Goal: Task Accomplishment & Management: Manage account settings

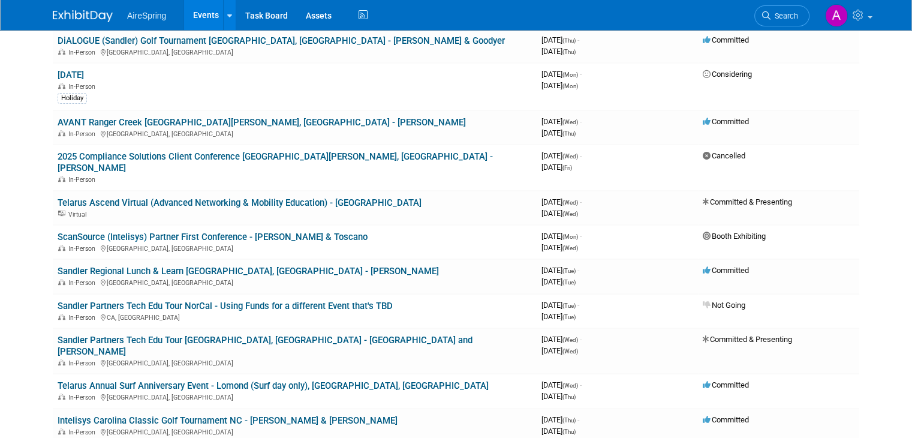
scroll to position [480, 0]
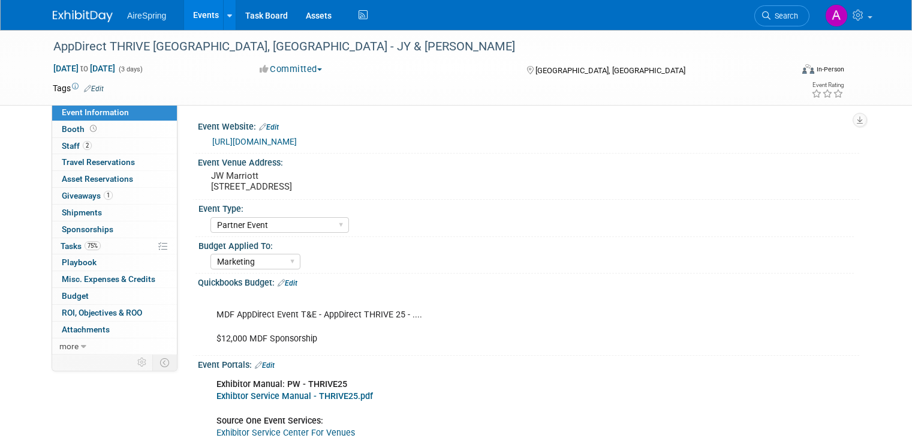
select select "Partner Event"
select select "Marketing"
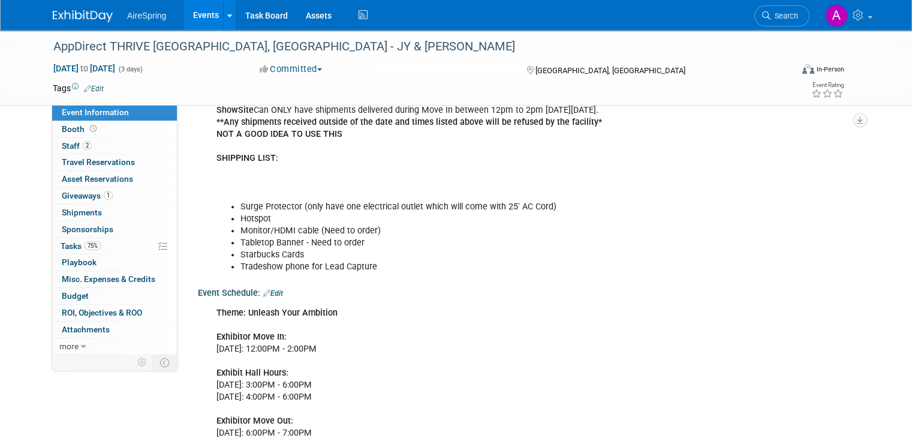
scroll to position [540, 0]
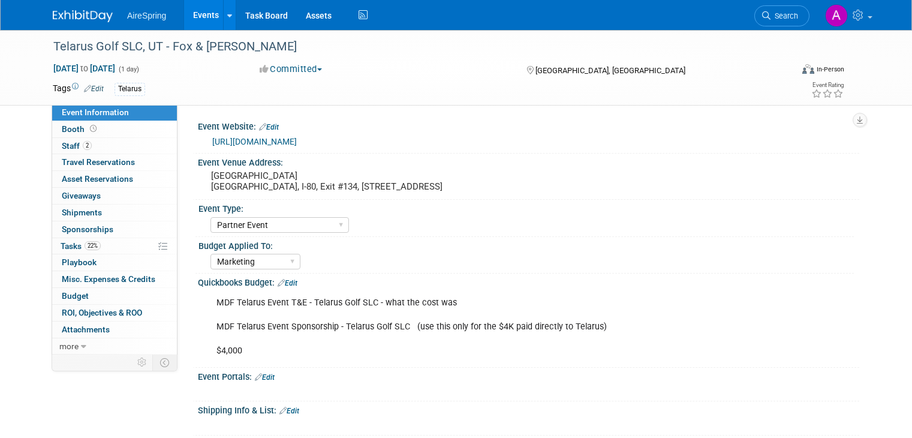
select select "Partner Event"
select select "Marketing"
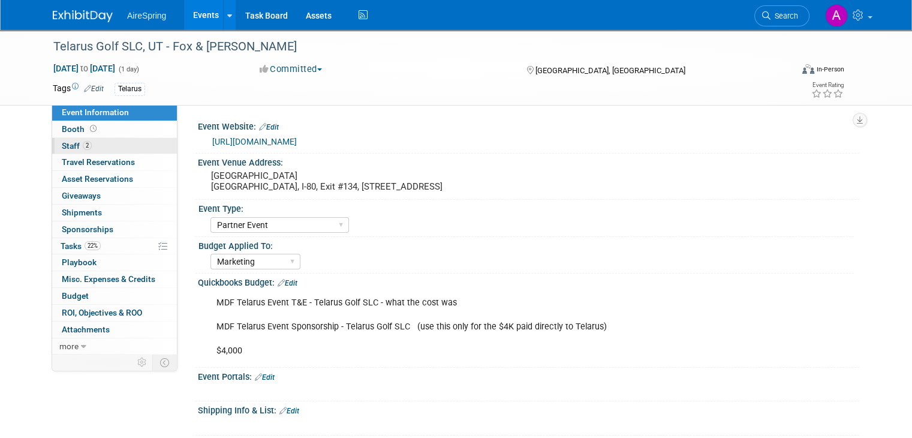
click at [113, 144] on link "2 Staff 2" at bounding box center [114, 146] width 125 height 16
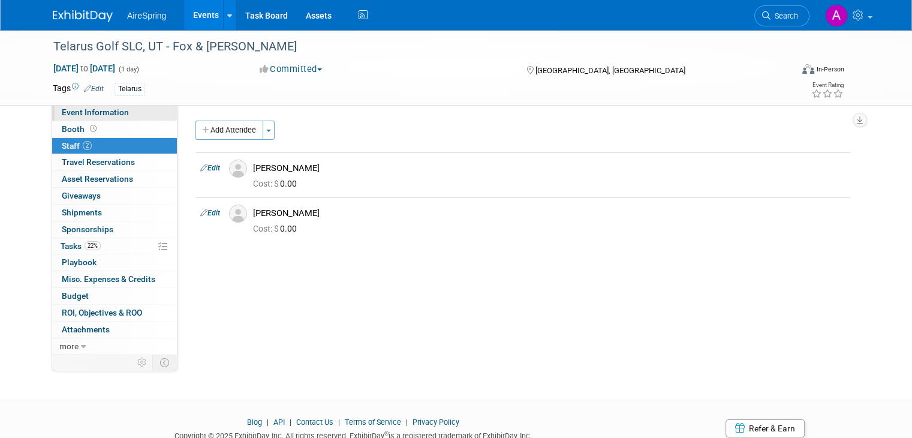
click at [113, 111] on span "Event Information" at bounding box center [95, 112] width 67 height 10
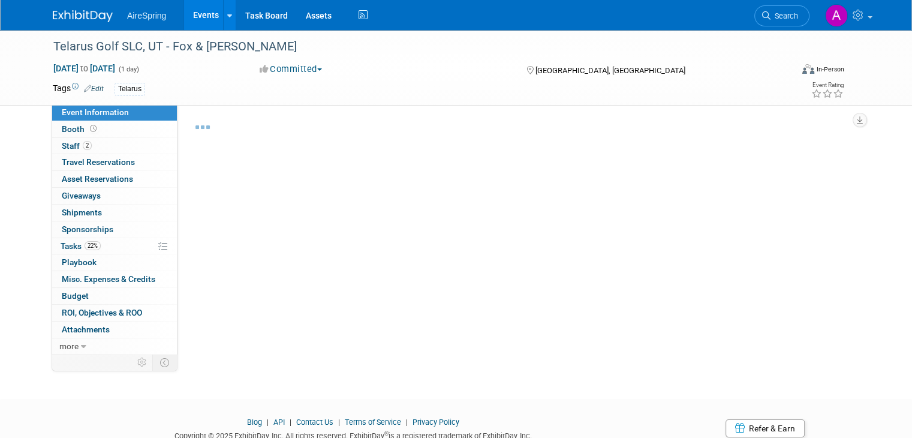
select select "Partner Event"
select select "Marketing"
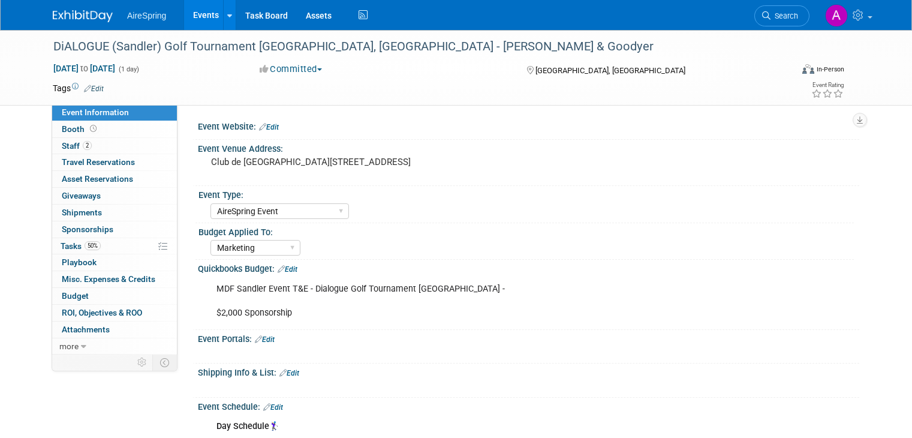
select select "AireSpring Event"
select select "Marketing"
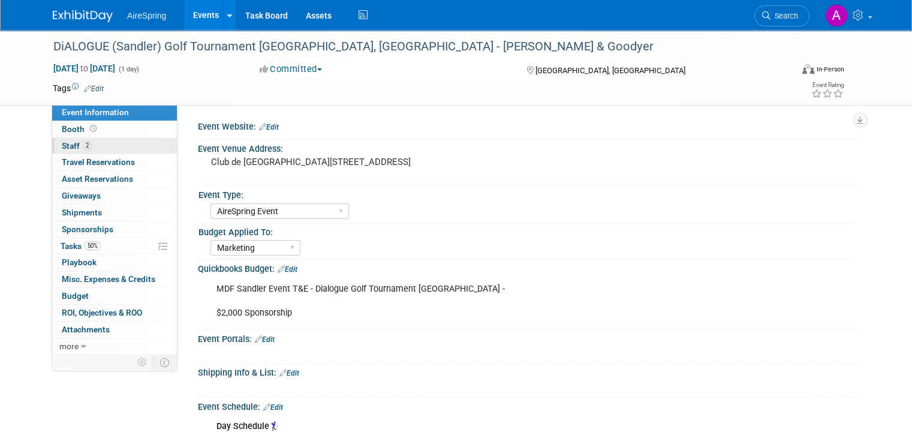
click at [113, 149] on link "2 Staff 2" at bounding box center [114, 146] width 125 height 16
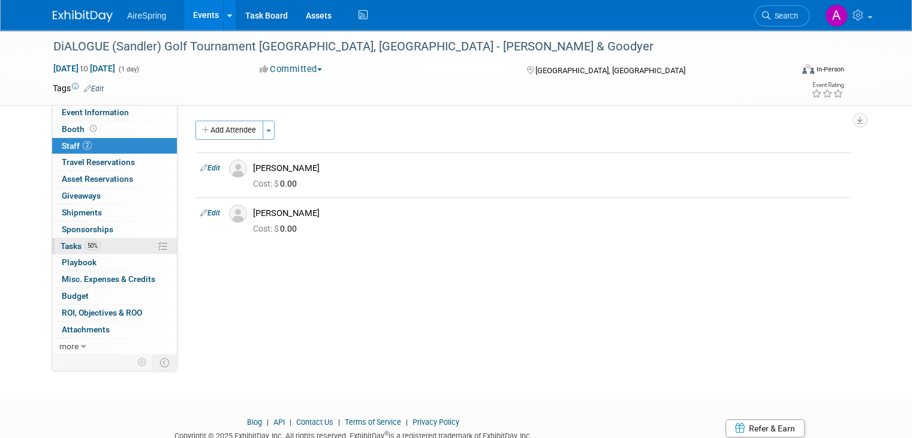
click at [98, 238] on link "50% Tasks 50%" at bounding box center [114, 246] width 125 height 16
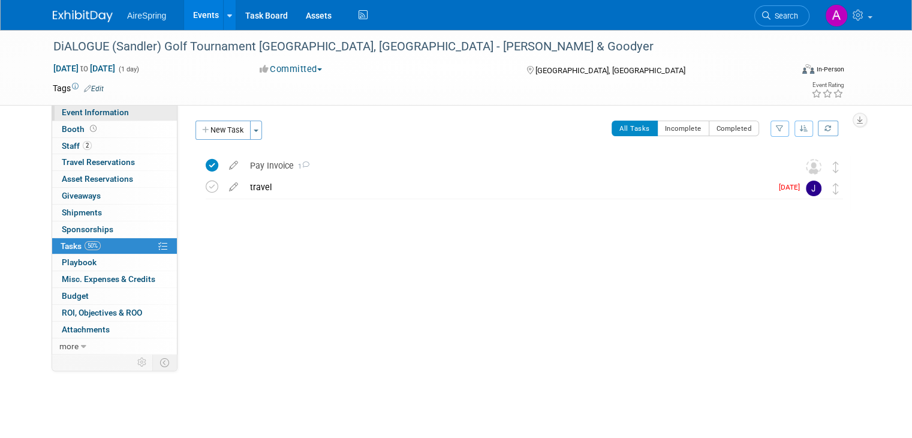
click at [96, 116] on span "Event Information" at bounding box center [95, 112] width 67 height 10
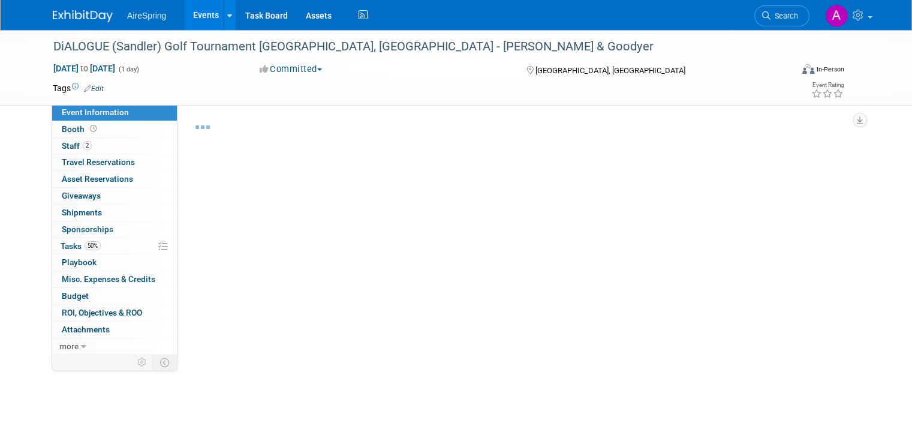
select select "AireSpring Event"
select select "Marketing"
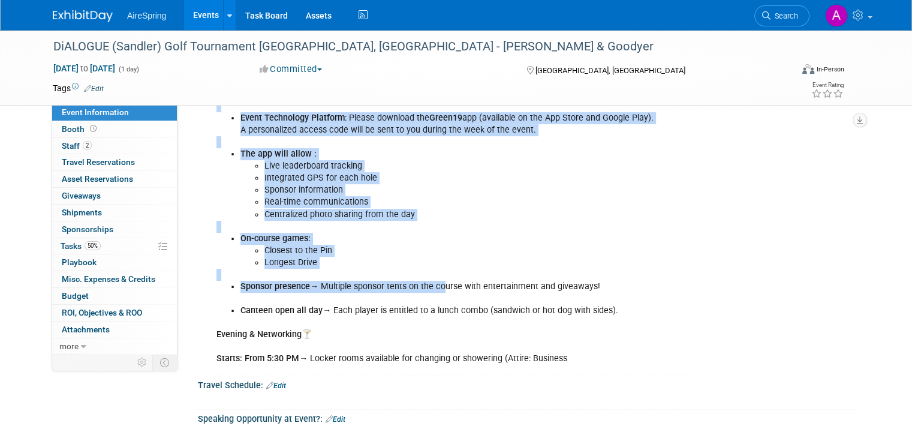
scroll to position [420, 0]
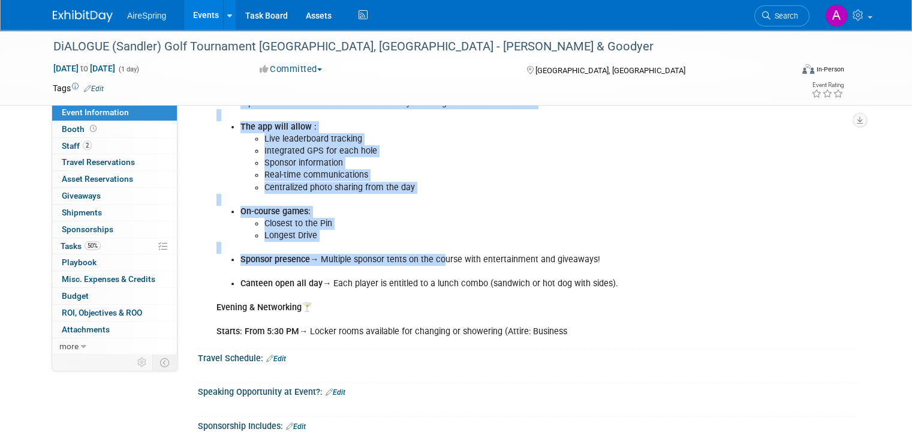
drag, startPoint x: 196, startPoint y: 181, endPoint x: 626, endPoint y: 336, distance: 457.0
click at [626, 336] on div "Day Schedule 🏌️‍♀️ Arrival: From 11:00 AM → Continental breakfast will be serve…" at bounding box center [528, 168] width 661 height 353
copy div "Day Schedule 🏌️‍♀️ Arrival: From 11:00 AM → Continental breakfast will be serve…"
click at [382, 210] on li "On-course games:" at bounding box center [481, 212] width 483 height 12
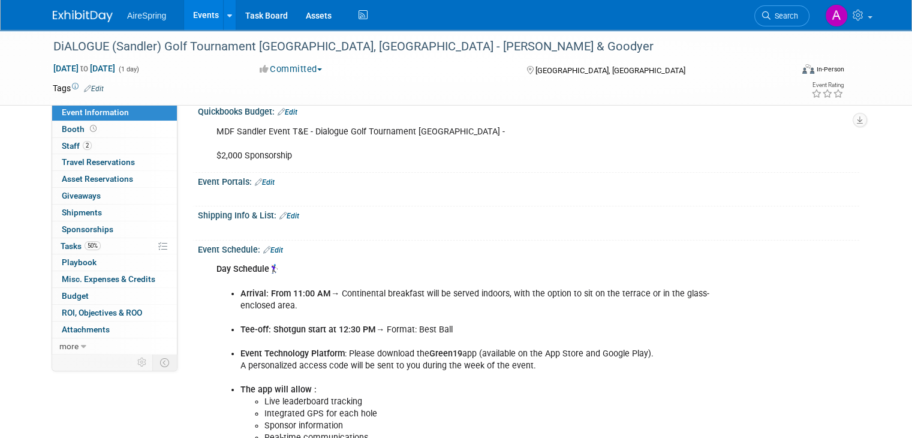
scroll to position [0, 0]
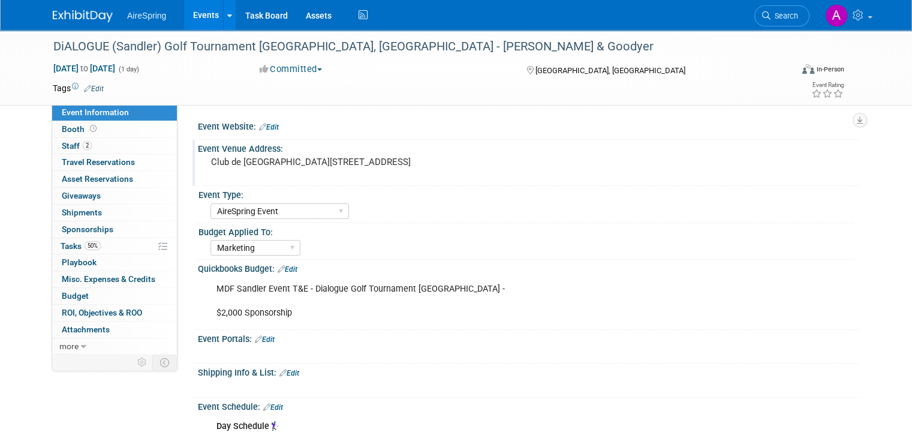
drag, startPoint x: 366, startPoint y: 174, endPoint x: 197, endPoint y: 161, distance: 169.6
click at [207, 161] on div "Club de Golf Beloeil 425, rue des Chênes, Beloeil, QC J3G 2K6" at bounding box center [336, 167] width 258 height 28
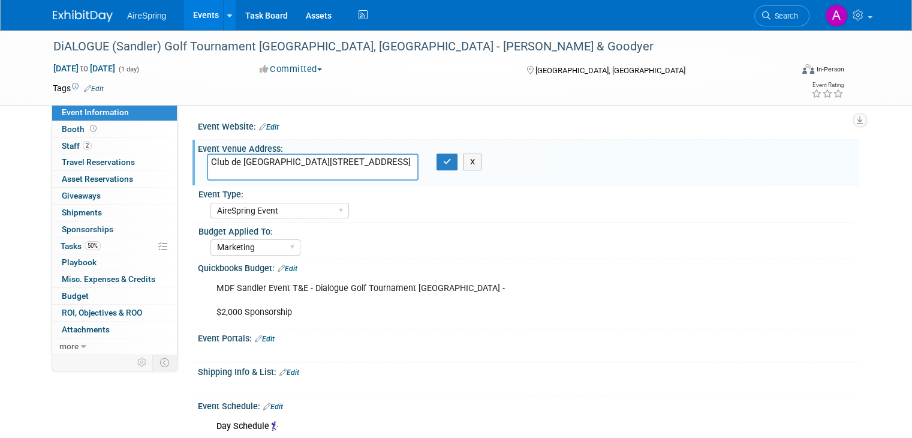
click at [261, 171] on textarea "Club de Golf Beloeil 425, rue des Chênes, Beloeil, QC J3G 2K6" at bounding box center [313, 166] width 212 height 27
click at [364, 171] on textarea "Club de Golf Beloeil 425, rue des Chênes, Beloeil, QC J3G 2K6" at bounding box center [313, 166] width 212 height 27
drag, startPoint x: 381, startPoint y: 177, endPoint x: 201, endPoint y: 156, distance: 181.7
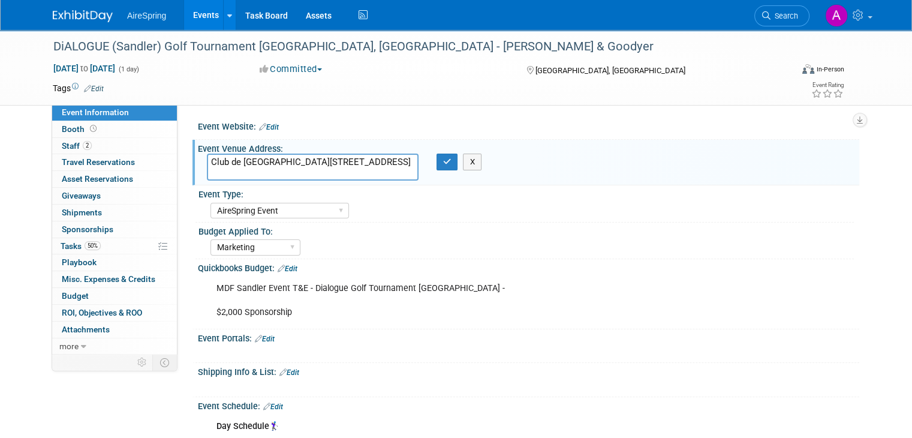
click at [207, 156] on textarea "Club de Golf Beloeil 425, rue des Chênes, Beloeil, QC J3G 2K6" at bounding box center [313, 166] width 212 height 27
click at [451, 164] on button "button" at bounding box center [447, 161] width 22 height 17
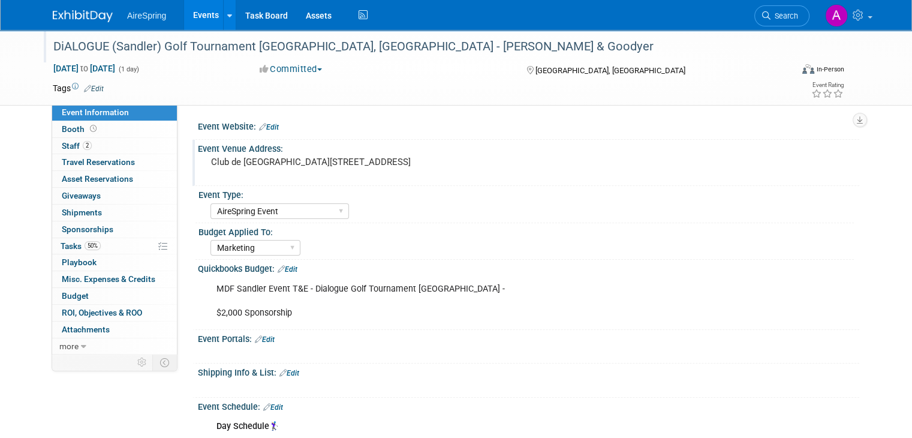
click at [651, 48] on div "DiALOGUE (Sandler) Golf Tournament [GEOGRAPHIC_DATA], [GEOGRAPHIC_DATA] - [PERS…" at bounding box center [413, 47] width 728 height 22
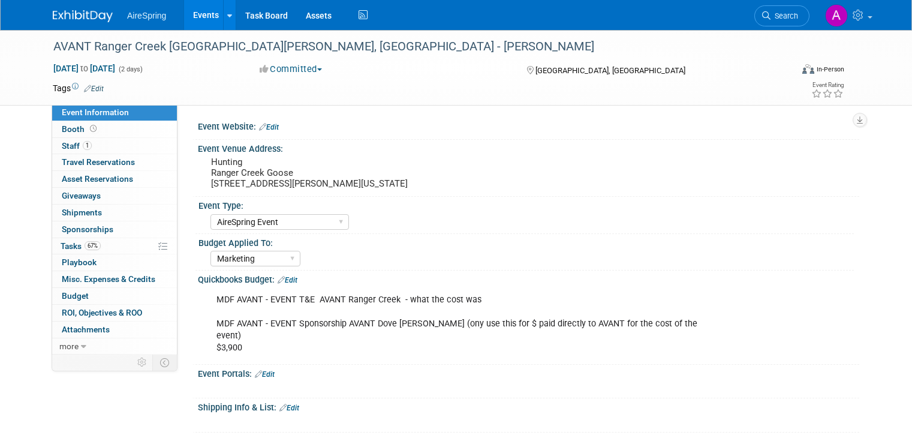
select select "AireSpring Event"
select select "Marketing"
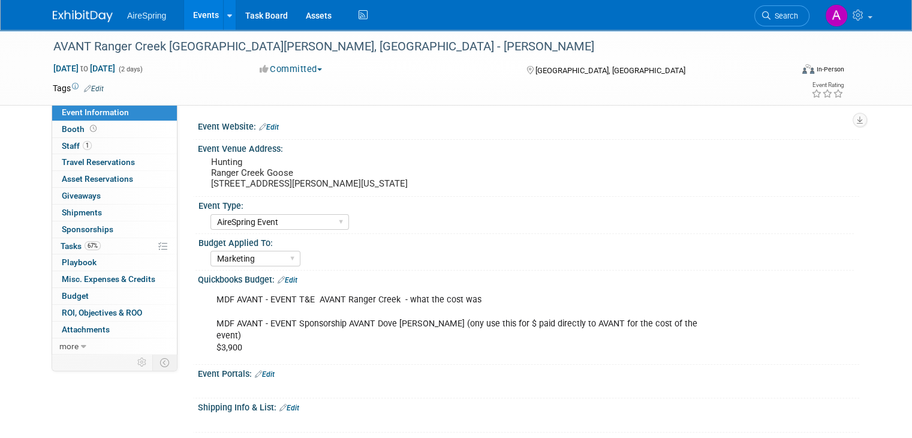
click at [24, 73] on div "AVANT Ranger Creek [GEOGRAPHIC_DATA][PERSON_NAME], [GEOGRAPHIC_DATA] - [PERSON_…" at bounding box center [456, 68] width 912 height 76
